Goal: Task Accomplishment & Management: Use online tool/utility

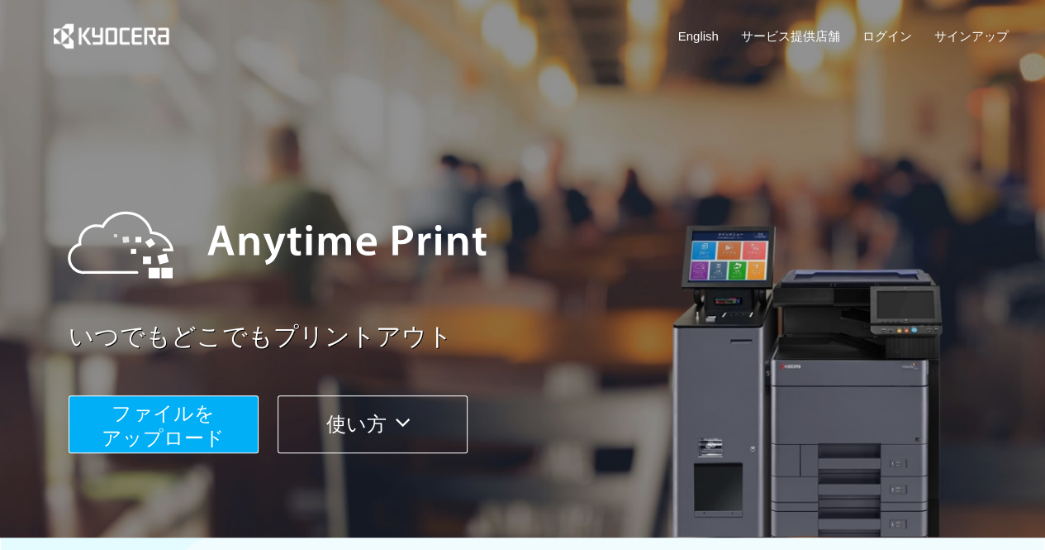
click at [226, 419] on button "ファイルを ​​アップロード" at bounding box center [164, 424] width 190 height 58
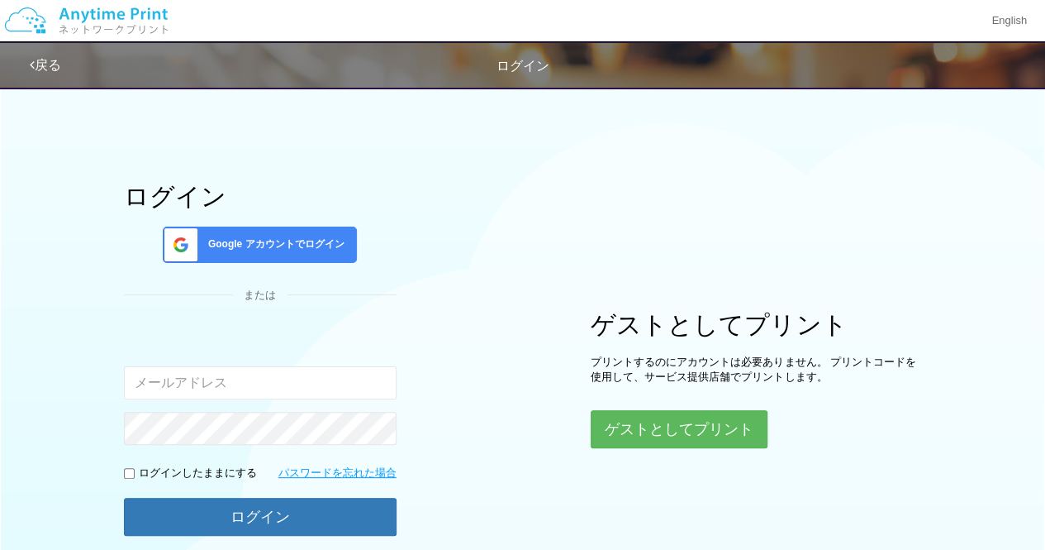
click at [288, 237] on span "Google アカウントでログイン" at bounding box center [273, 244] width 143 height 14
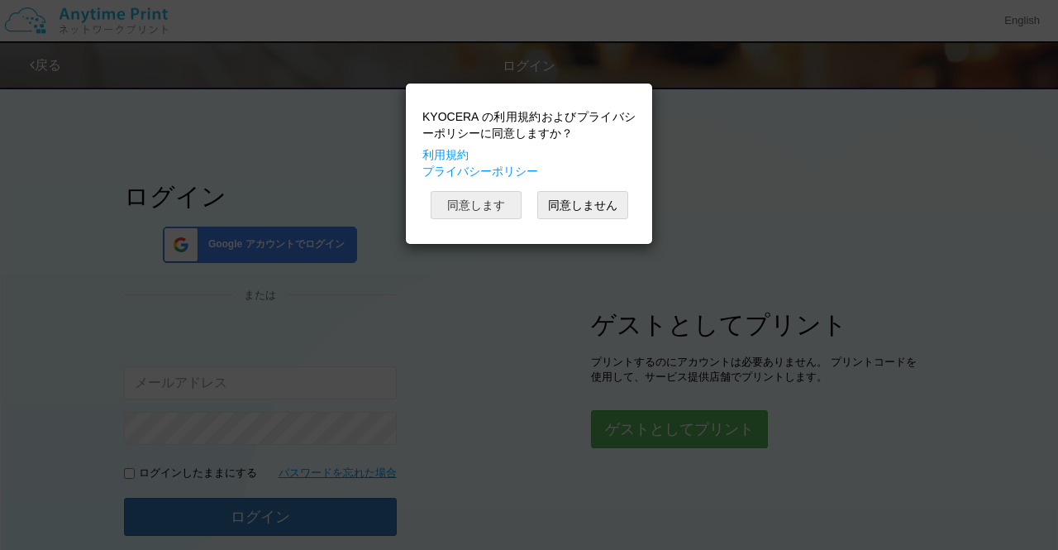
click at [446, 198] on button "同意します" at bounding box center [476, 205] width 91 height 28
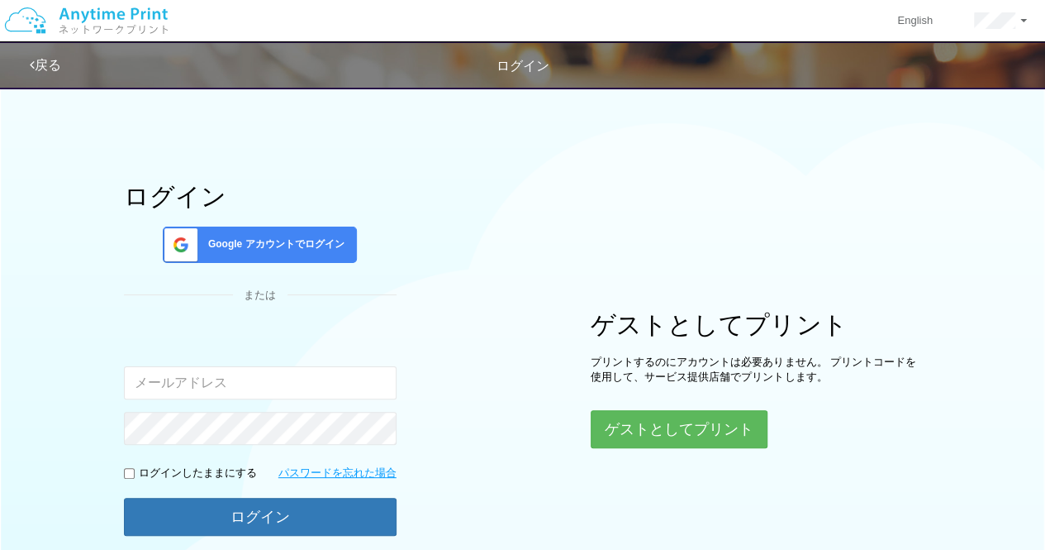
click at [293, 244] on span "Google アカウントでログイン" at bounding box center [273, 244] width 143 height 14
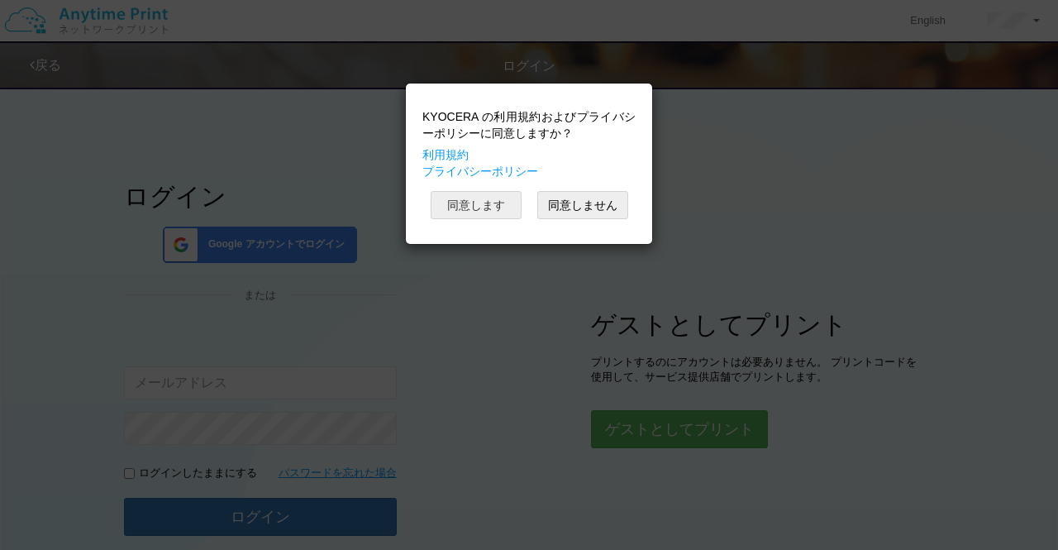
click at [482, 197] on button "同意します" at bounding box center [476, 205] width 91 height 28
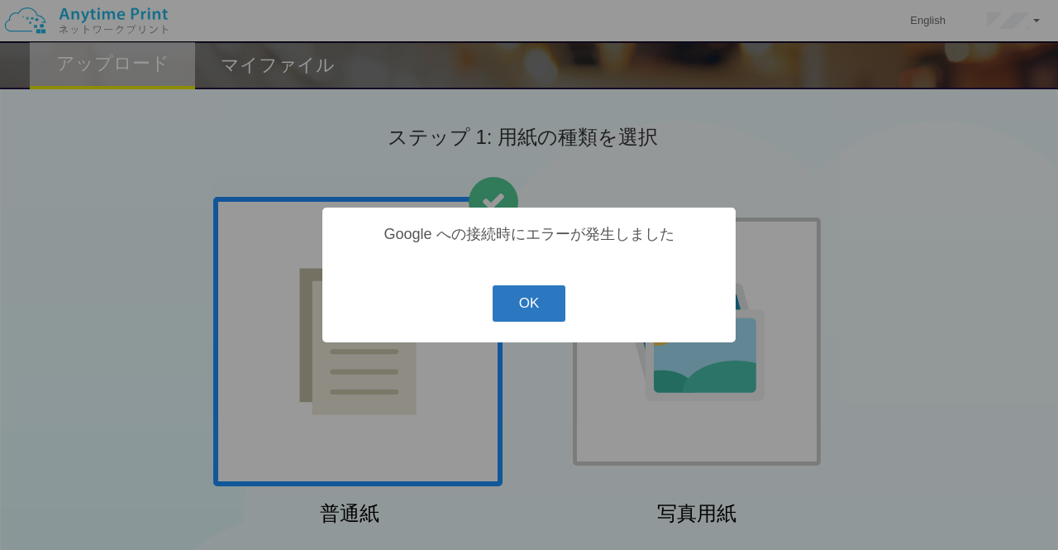
click at [526, 297] on button "OK" at bounding box center [530, 303] width 74 height 36
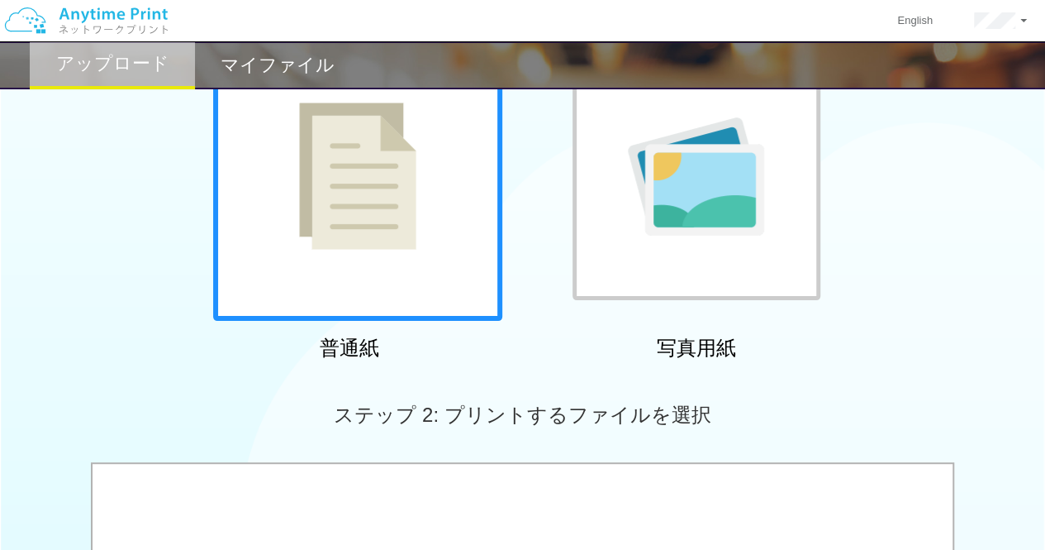
scroll to position [159, 0]
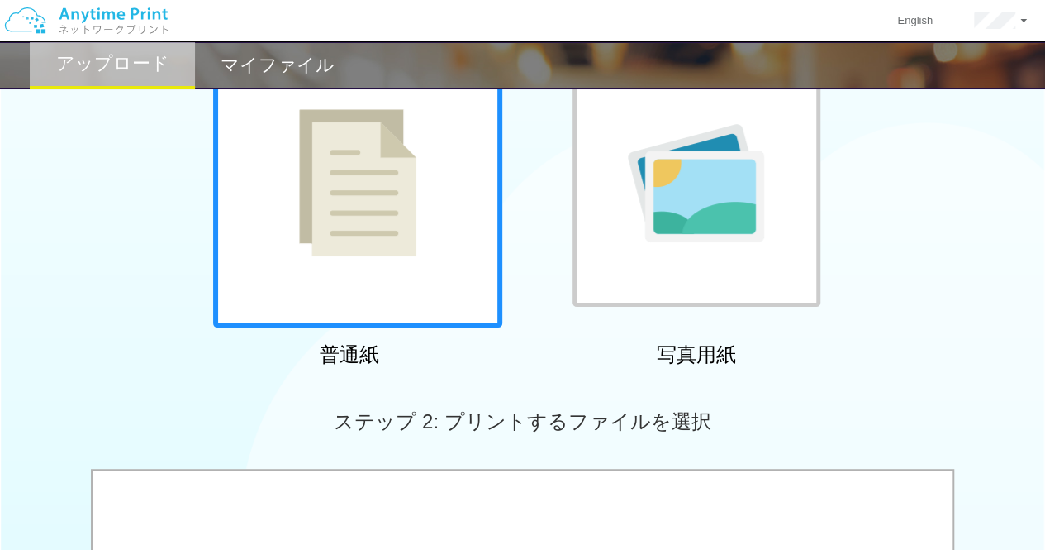
click at [378, 232] on img at bounding box center [357, 182] width 117 height 147
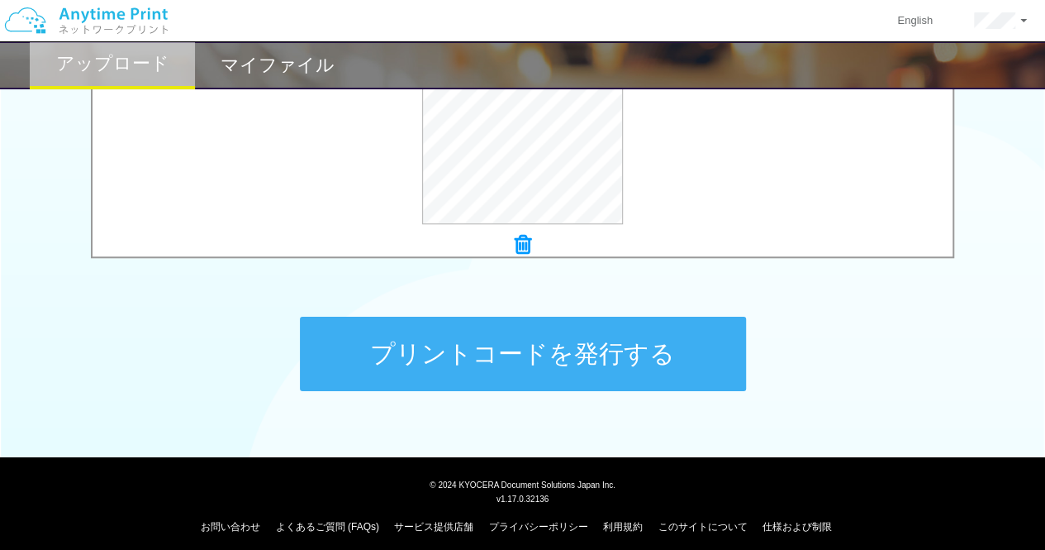
scroll to position [698, 0]
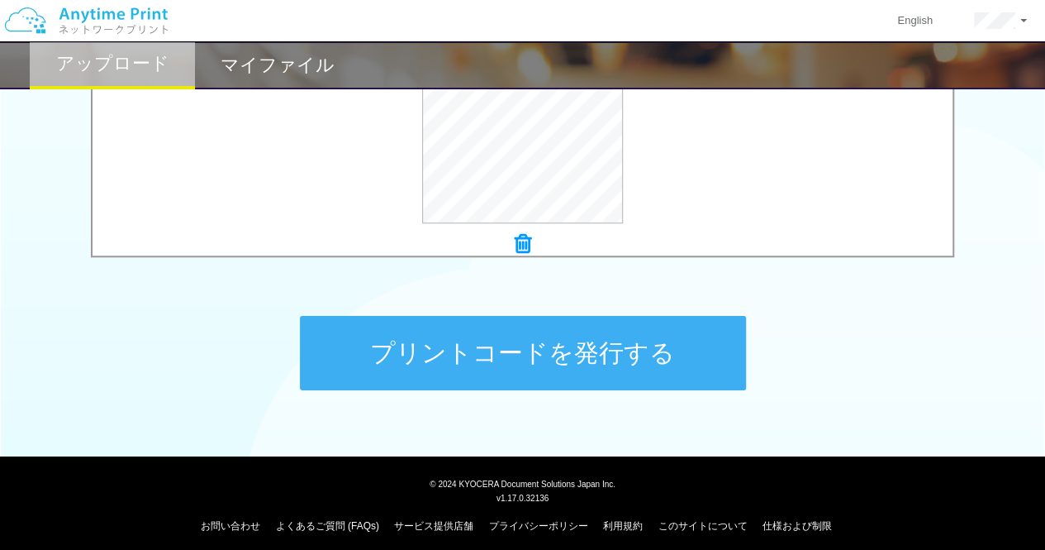
click at [355, 349] on button "プリントコードを発行する" at bounding box center [523, 353] width 446 height 74
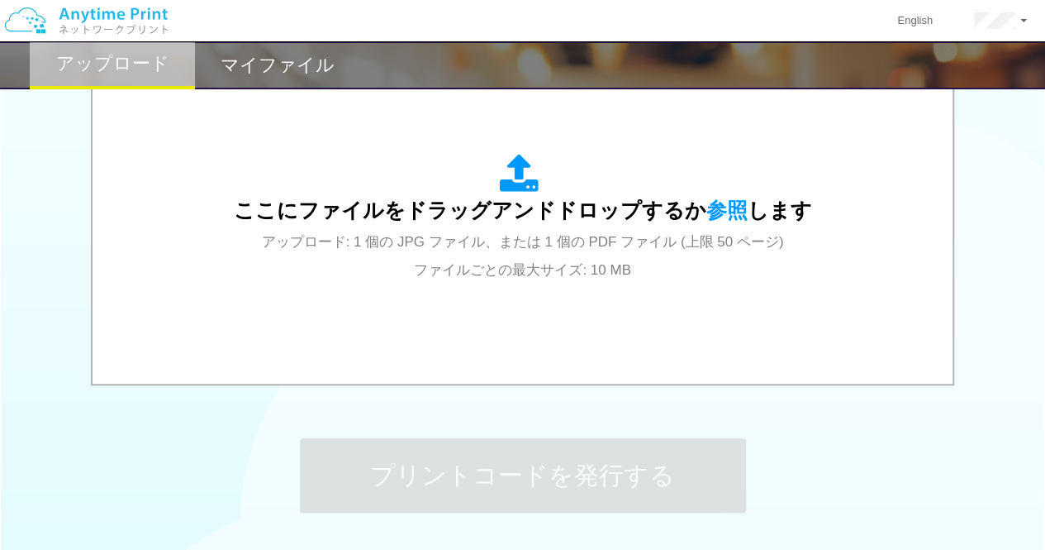
scroll to position [577, 0]
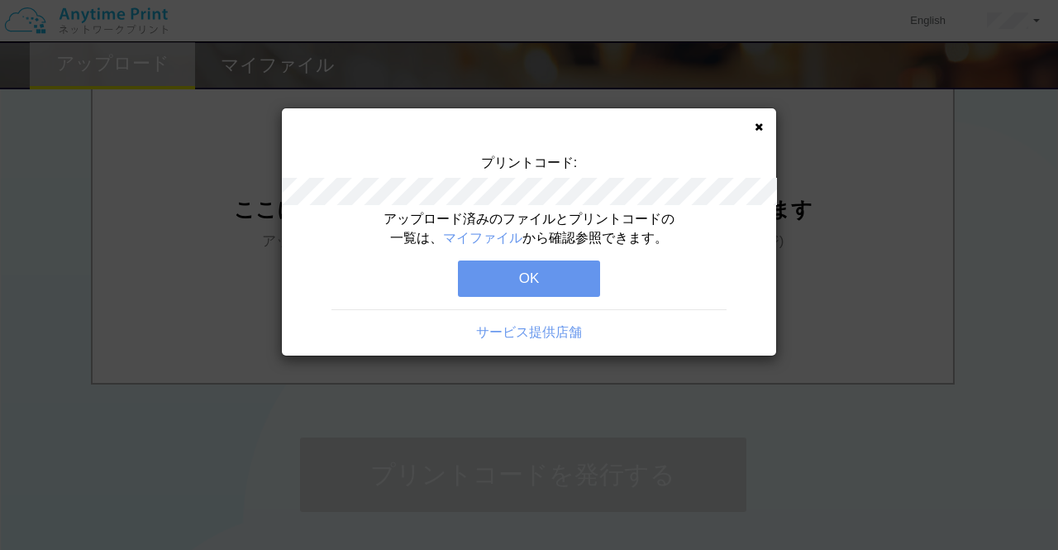
click at [486, 277] on button "OK" at bounding box center [529, 278] width 142 height 36
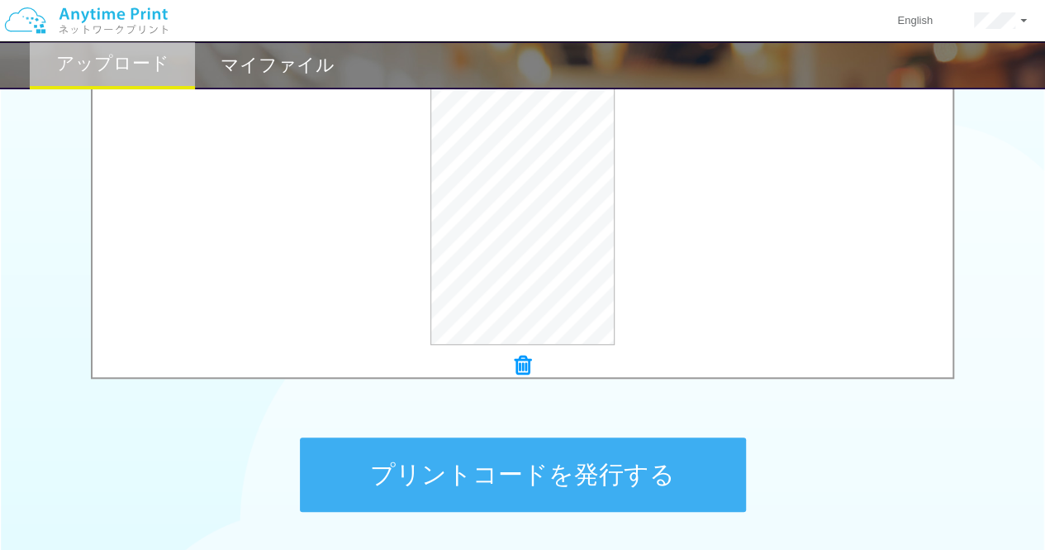
click at [450, 472] on button "プリントコードを発行する" at bounding box center [523, 474] width 446 height 74
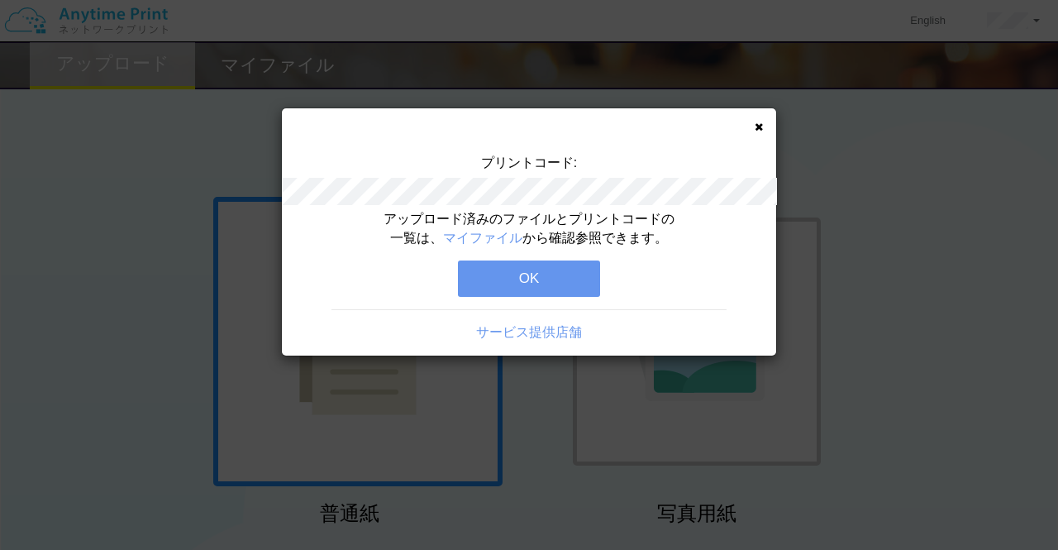
click at [521, 283] on button "OK" at bounding box center [529, 278] width 142 height 36
